Goal: Task Accomplishment & Management: Manage account settings

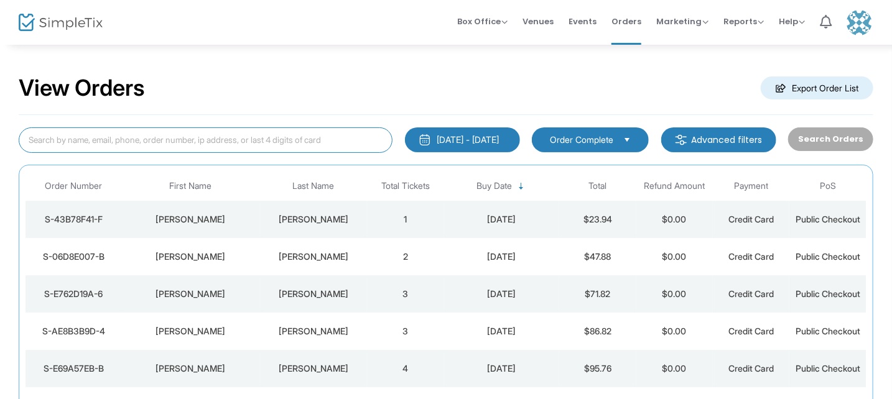
click at [231, 131] on input at bounding box center [206, 139] width 374 height 25
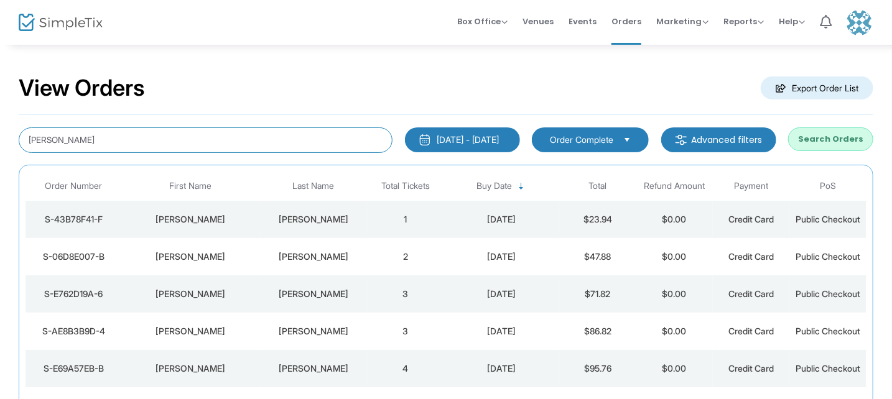
type input "lori watson"
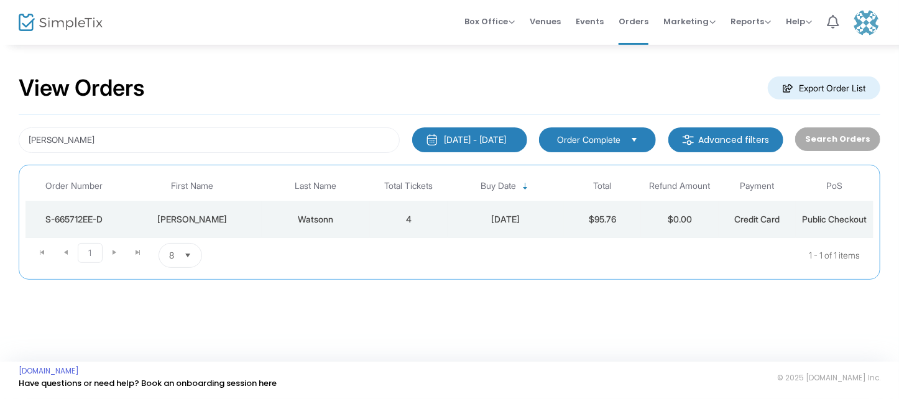
click at [248, 235] on td "Lori" at bounding box center [192, 219] width 139 height 37
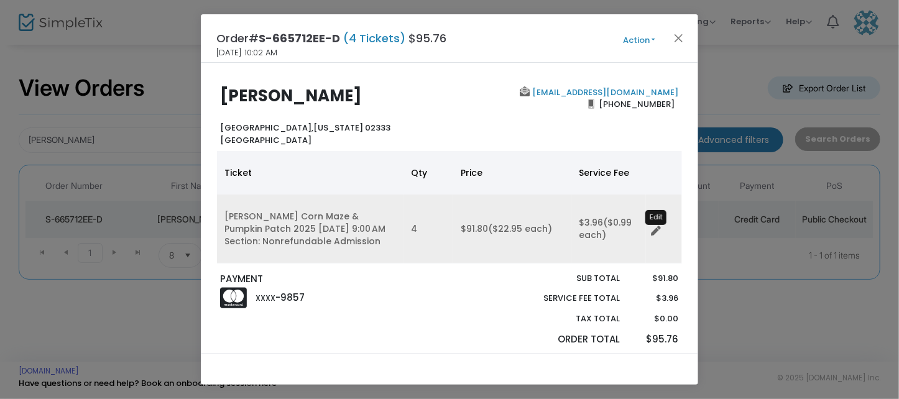
click at [659, 232] on icon "Data table" at bounding box center [656, 231] width 10 height 10
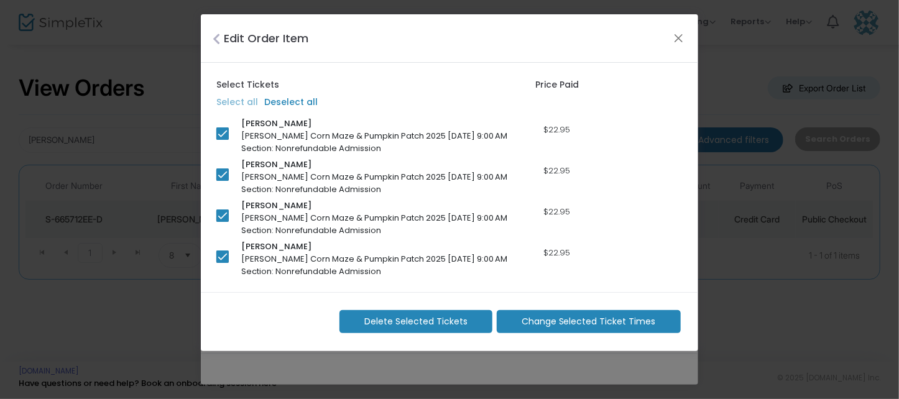
click at [613, 329] on m-button "Change Selected Ticket Times" at bounding box center [589, 321] width 184 height 23
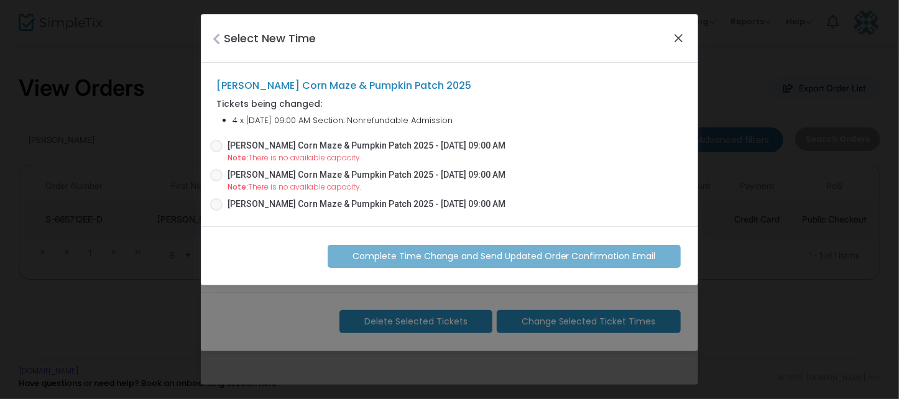
click at [679, 42] on button "Close" at bounding box center [679, 38] width 16 height 16
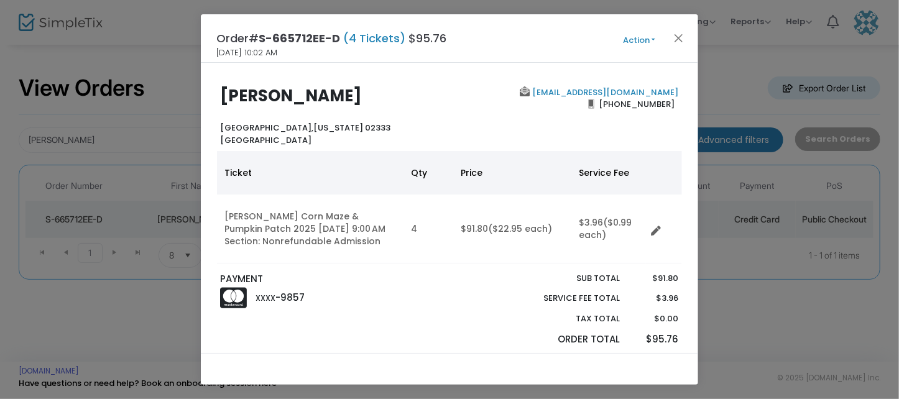
checkbox input "false"
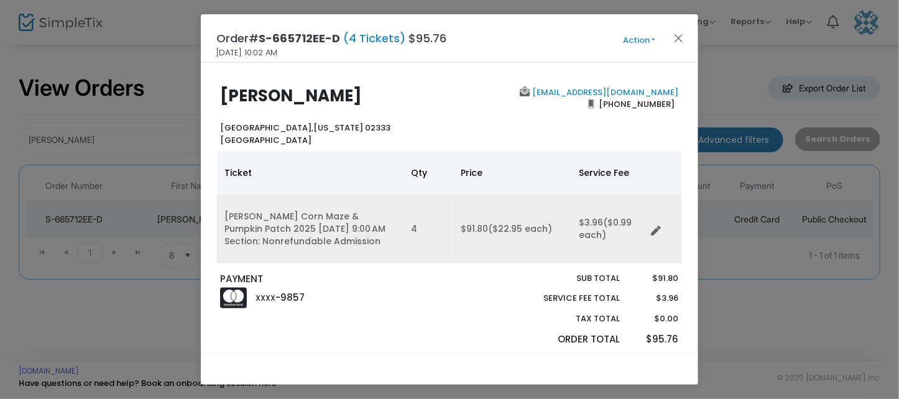
click at [655, 229] on icon "Data table" at bounding box center [656, 231] width 10 height 10
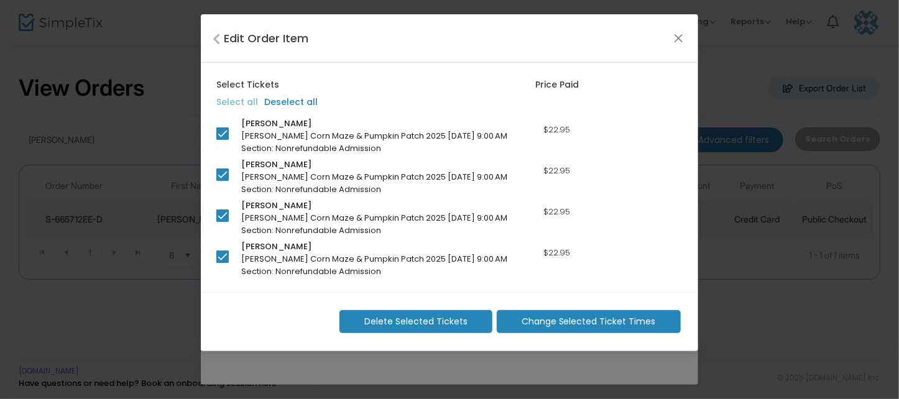
click at [220, 258] on span at bounding box center [222, 257] width 12 height 12
click at [222, 263] on input "checkbox" at bounding box center [222, 263] width 1 height 1
checkbox input "false"
click at [226, 221] on span at bounding box center [222, 216] width 12 height 12
click at [223, 222] on input "checkbox" at bounding box center [222, 222] width 1 height 1
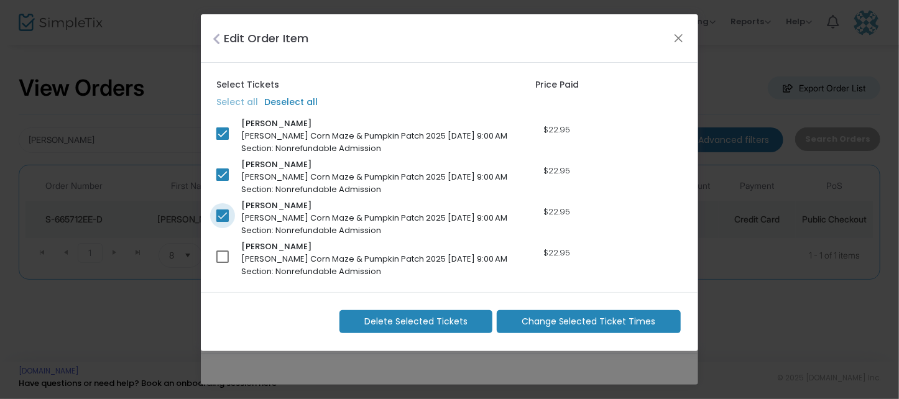
checkbox input "false"
click at [224, 171] on span at bounding box center [222, 175] width 12 height 12
click at [223, 181] on input "checkbox" at bounding box center [222, 181] width 1 height 1
checkbox input "false"
click at [609, 320] on span "Change Selected Ticket Times" at bounding box center [589, 321] width 134 height 13
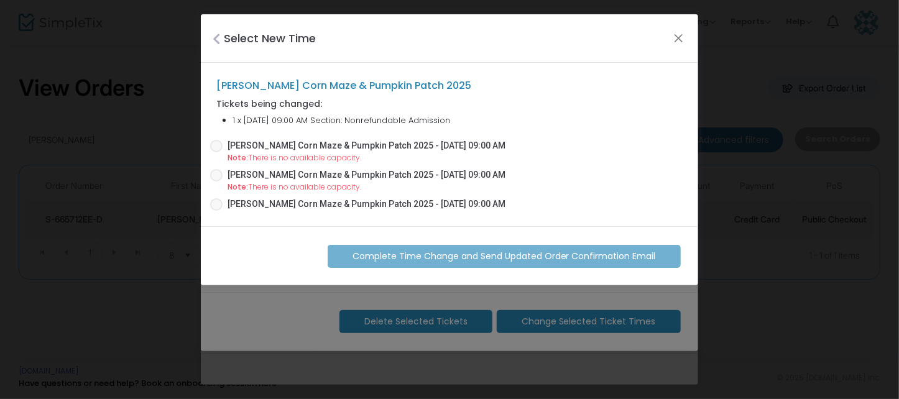
click at [295, 141] on span "Sauchuk's Corn Maze & Pumpkin Patch 2025 - 10/18/2025 09:00 AM" at bounding box center [367, 145] width 278 height 13
click at [216, 152] on input "Sauchuk's Corn Maze & Pumpkin Patch 2025 - 10/18/2025 09:00 AM" at bounding box center [216, 152] width 1 height 1
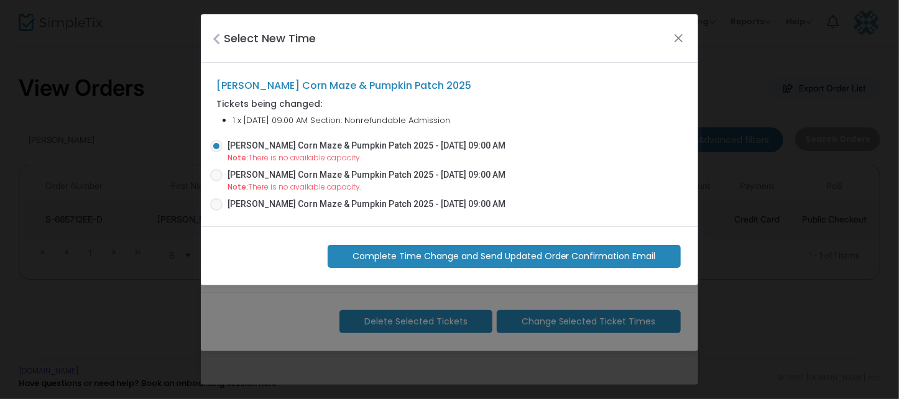
click at [598, 251] on span "Complete Time Change and Send Updated Order Confirmation Email" at bounding box center [504, 256] width 303 height 13
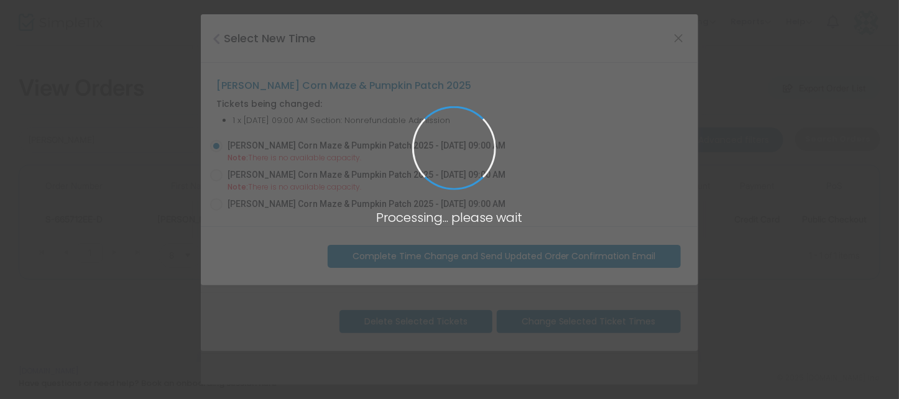
radio input "false"
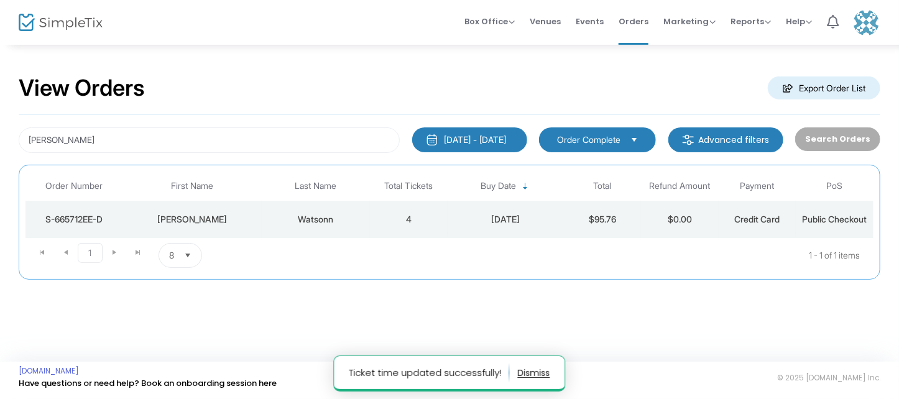
click at [303, 221] on div "Watsonn" at bounding box center [316, 219] width 102 height 12
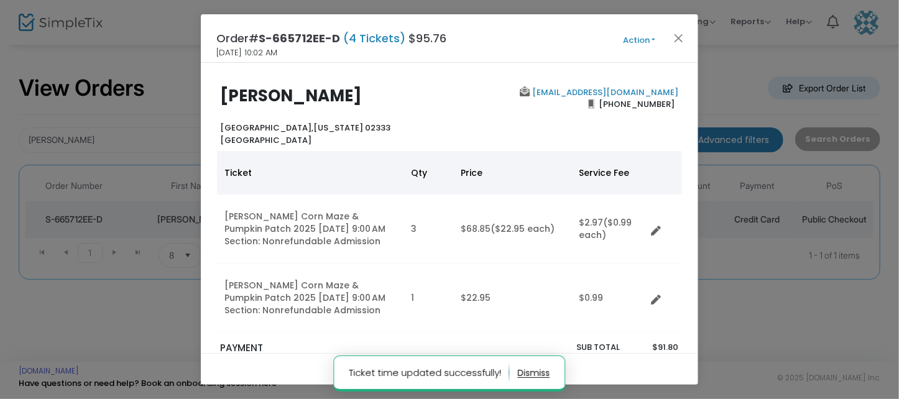
click at [644, 43] on button "Action" at bounding box center [639, 41] width 75 height 14
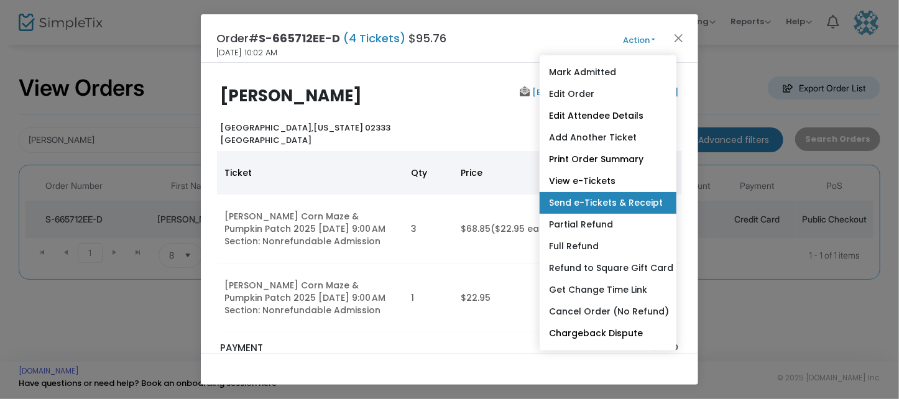
click at [618, 210] on link "Send e-Tickets & Receipt" at bounding box center [608, 203] width 137 height 22
type input "ldoks@icloud.com"
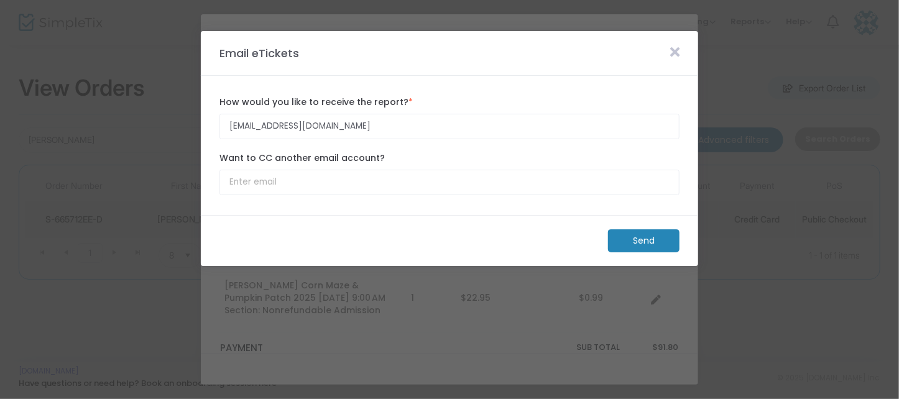
click at [624, 239] on m-button "Send" at bounding box center [644, 240] width 72 height 23
